Goal: Find contact information: Find contact information

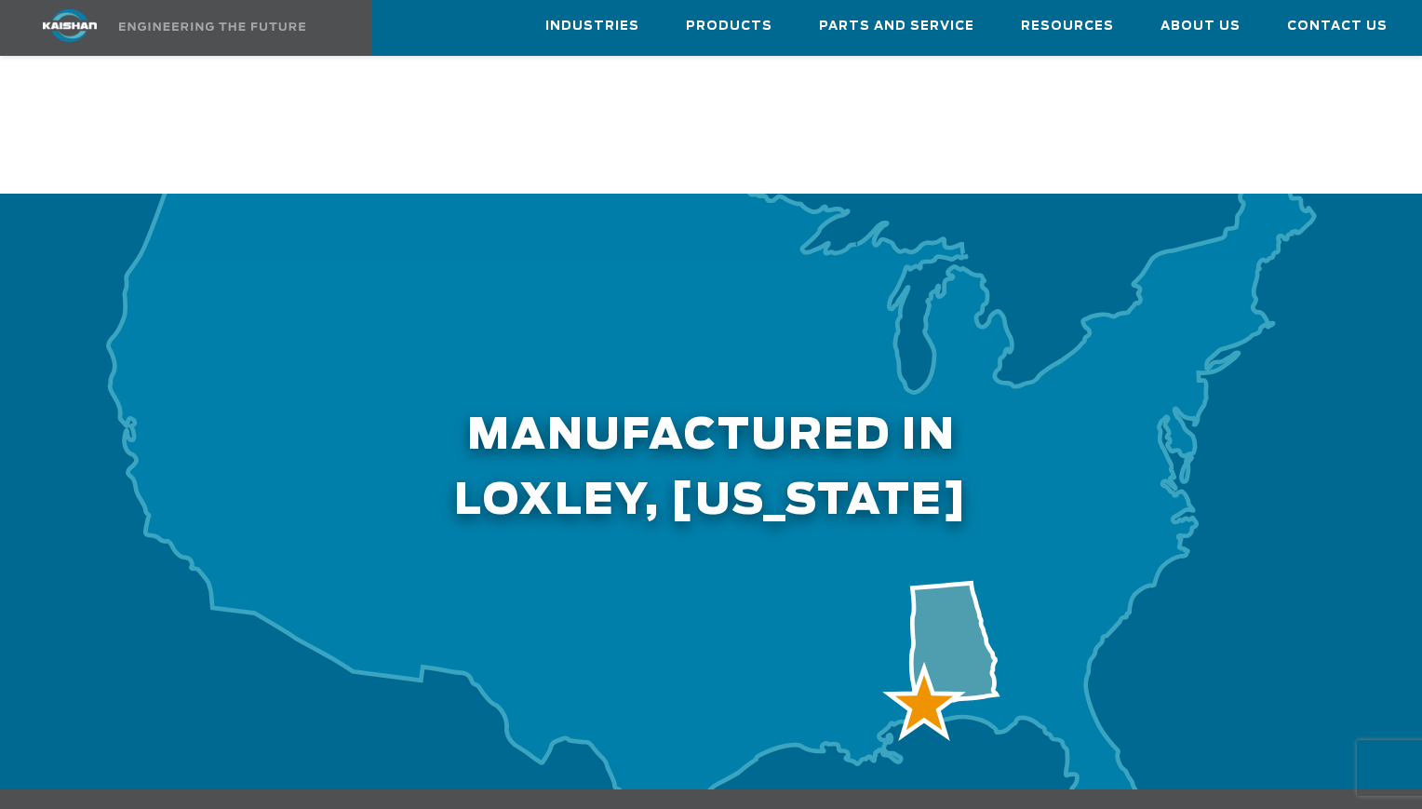
scroll to position [6325, 0]
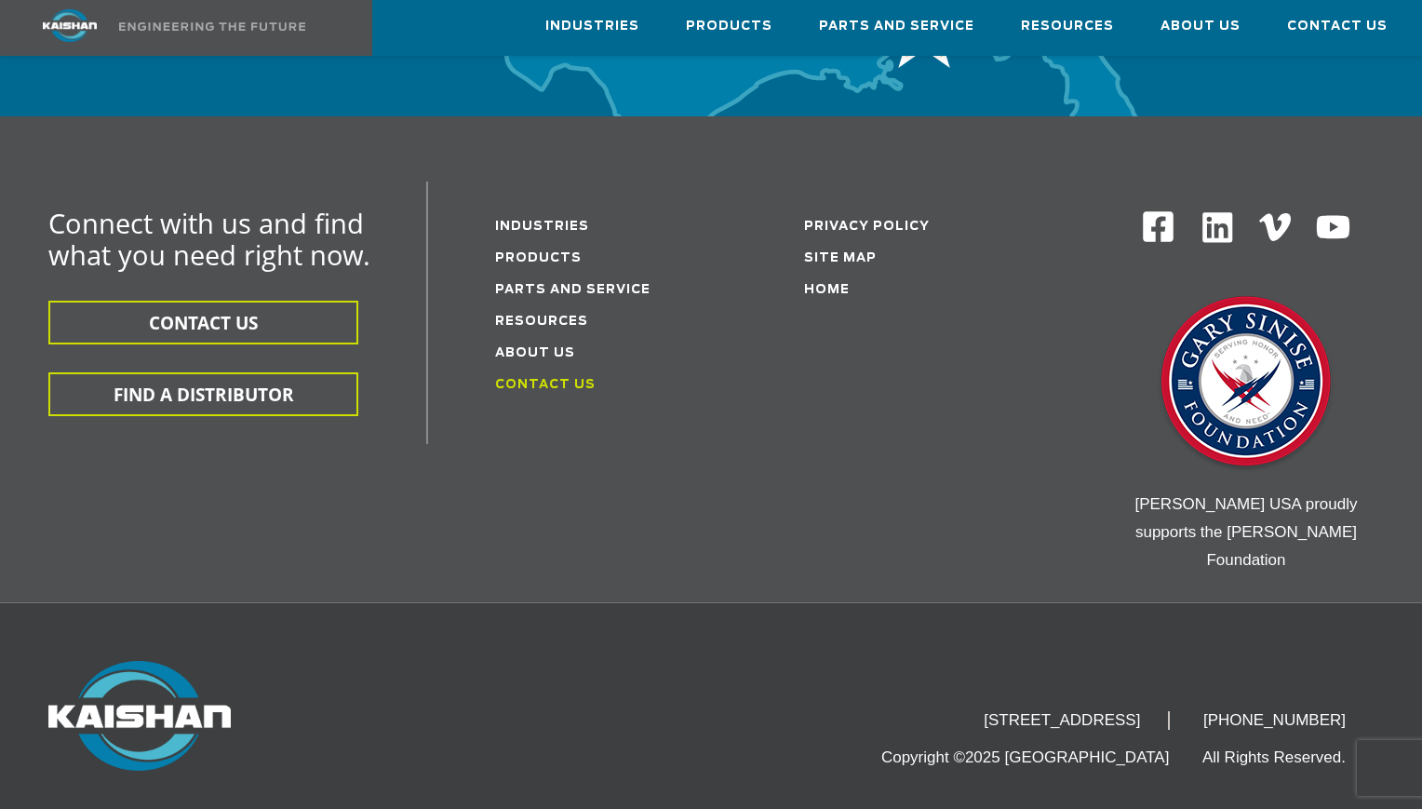
click at [549, 379] on link "Contact Us" at bounding box center [545, 385] width 101 height 12
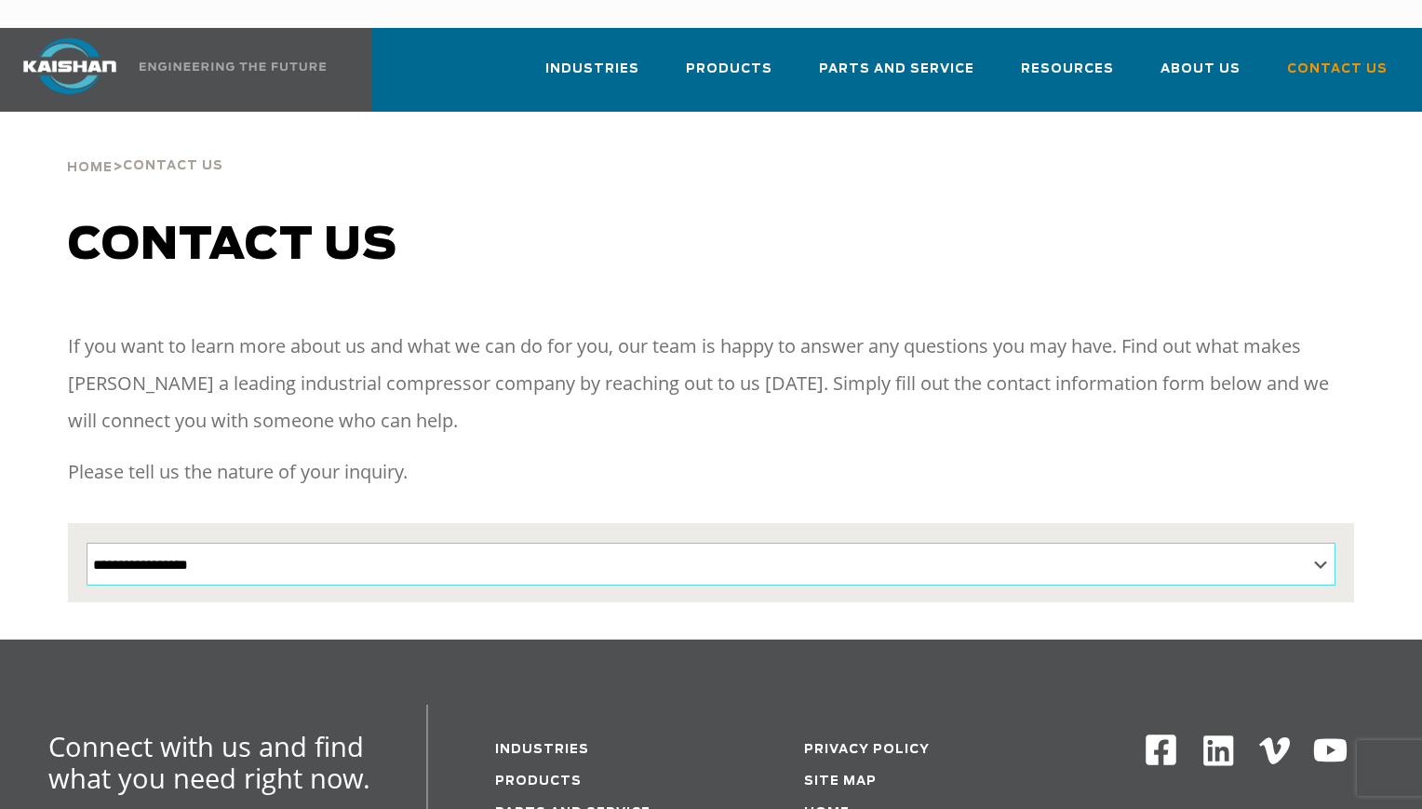
click at [950, 543] on select "**********" at bounding box center [711, 564] width 1249 height 43
